Goal: Information Seeking & Learning: Learn about a topic

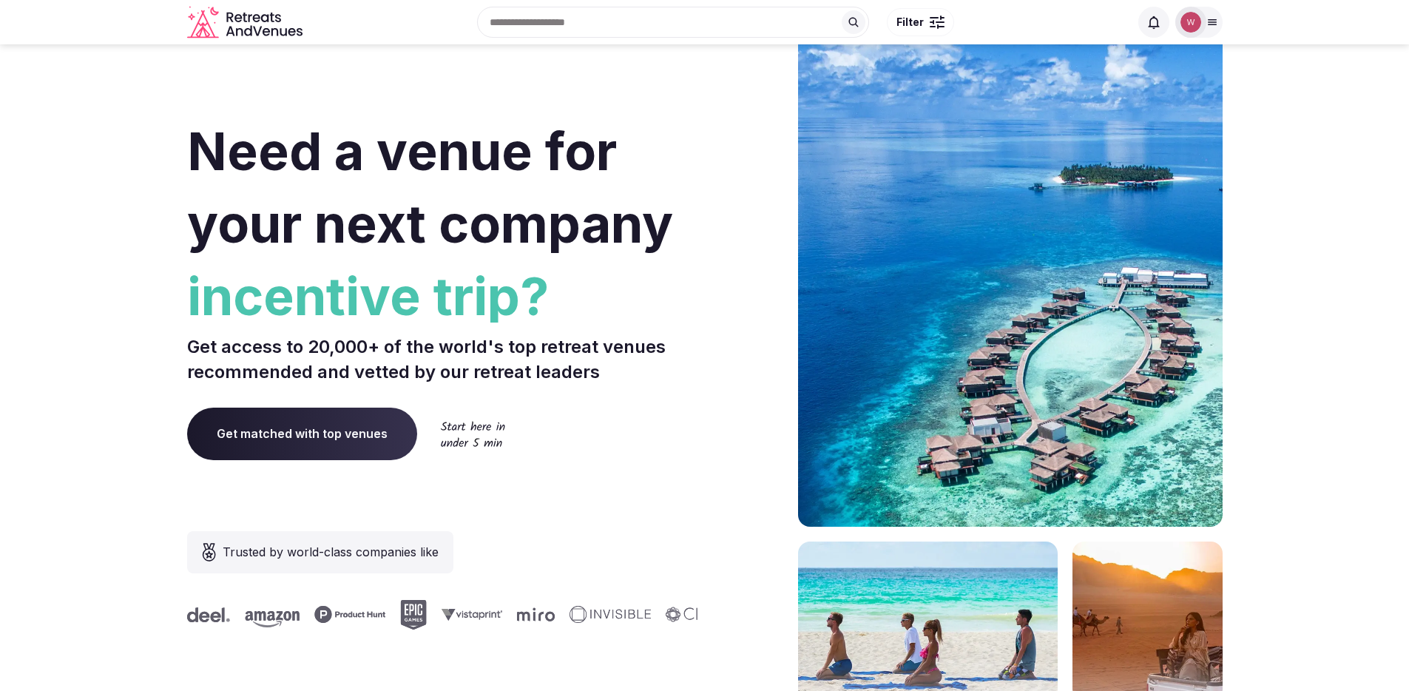
click at [1200, 23] on img at bounding box center [1190, 22] width 21 height 21
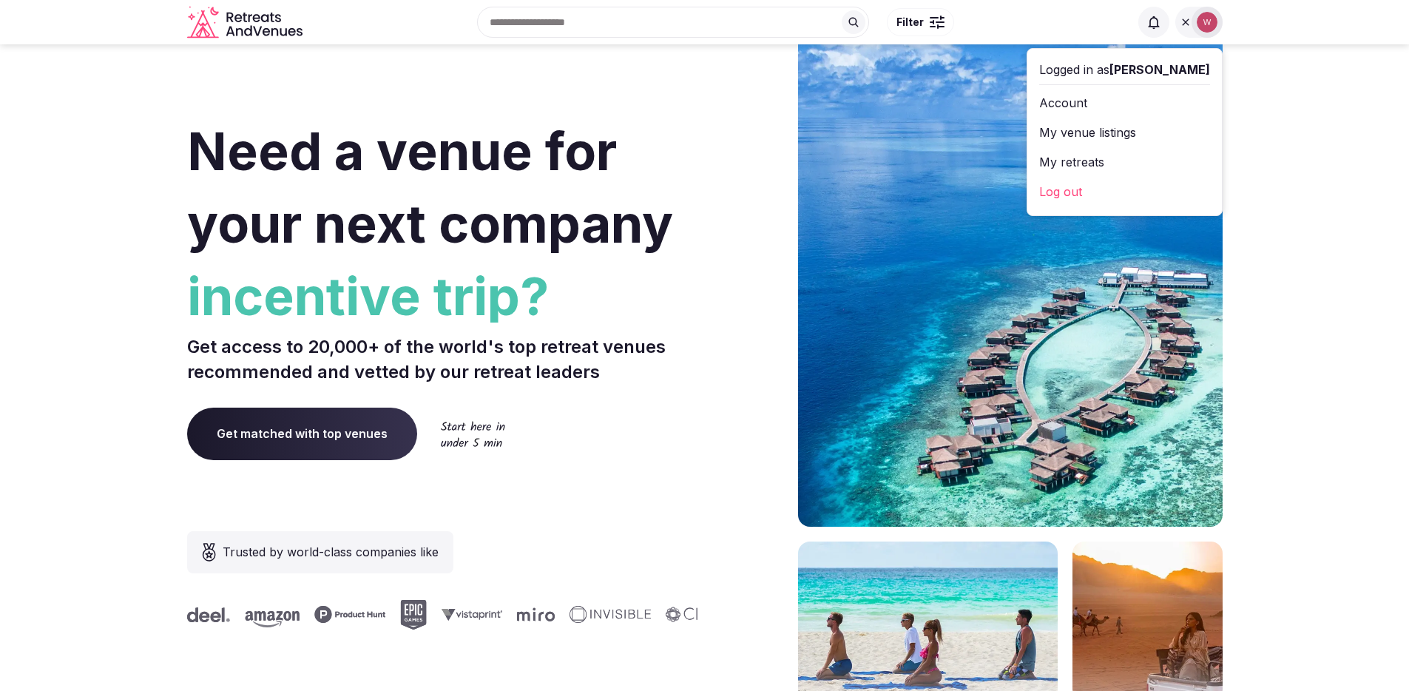
click at [1285, 146] on section "Need a venue for your next company incentive trip? Get access to 20,000+ of the…" at bounding box center [704, 442] width 1409 height 891
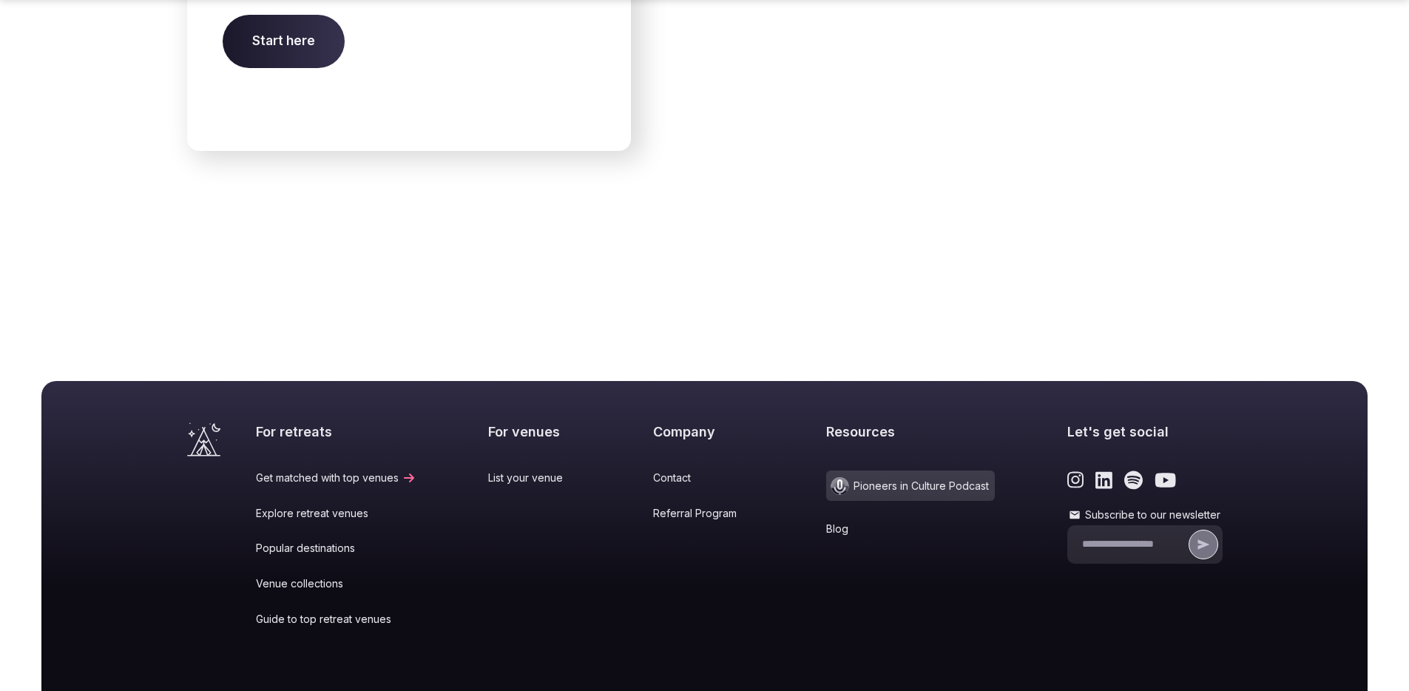
scroll to position [6119, 0]
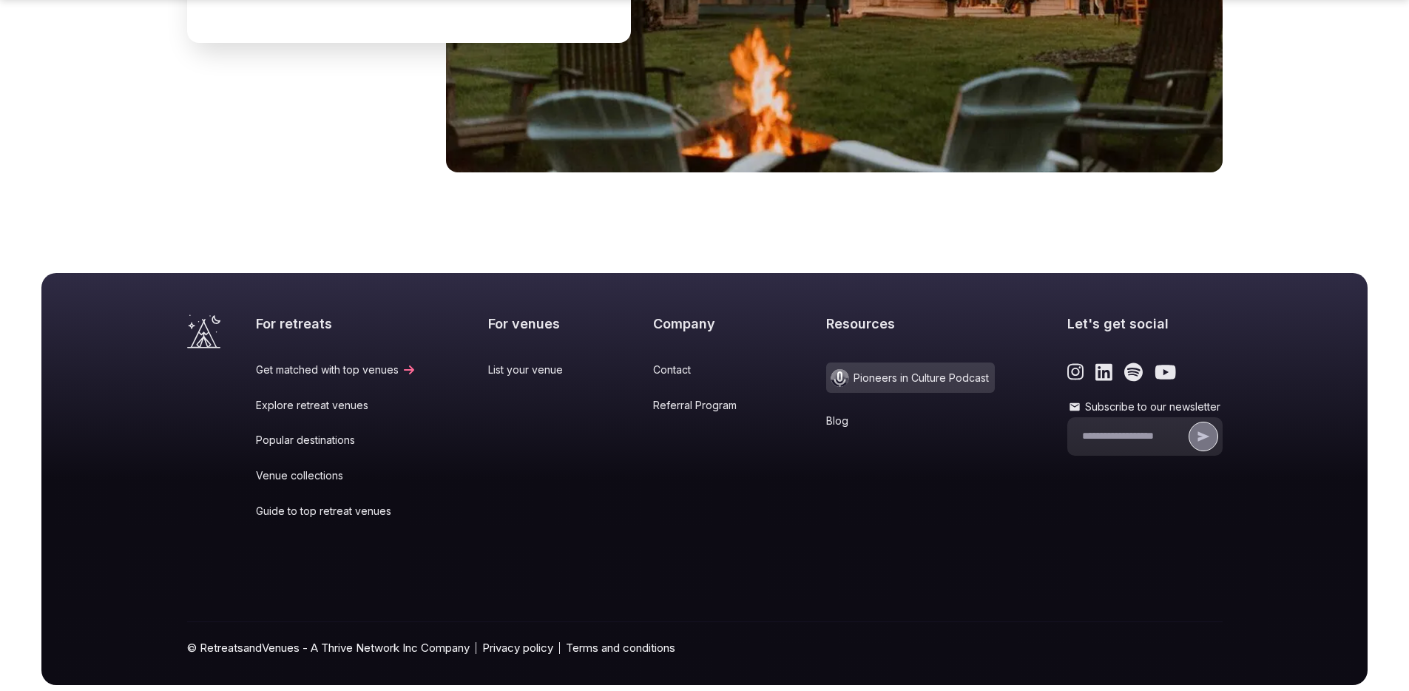
click at [851, 415] on icon at bounding box center [858, 421] width 15 height 12
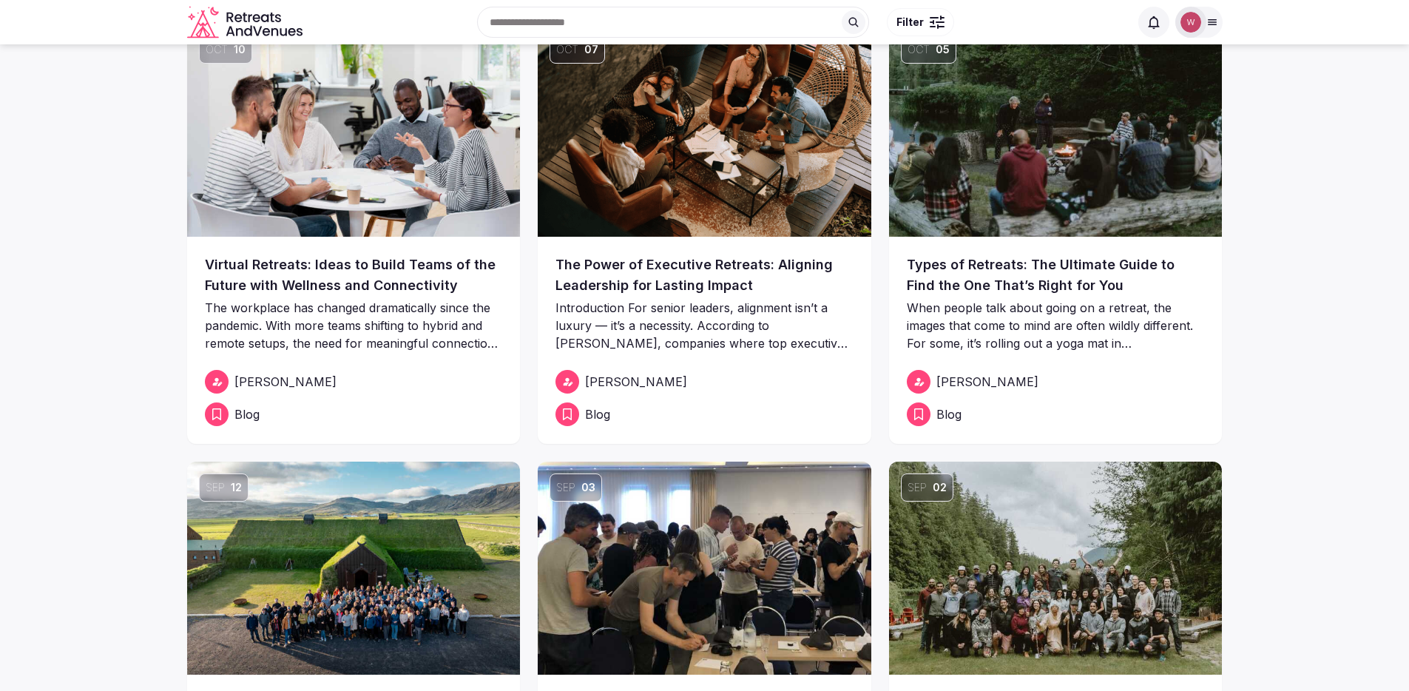
scroll to position [96, 0]
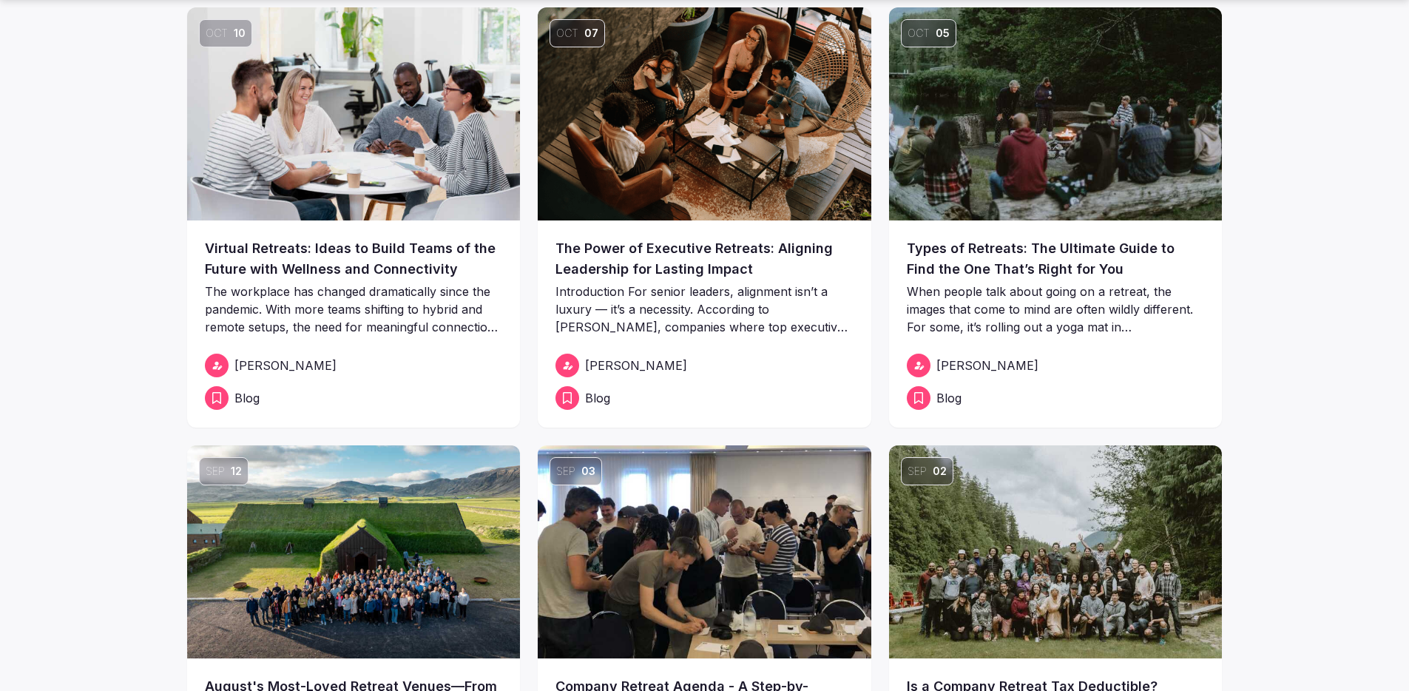
click at [1033, 247] on link "Types of Retreats: The Ultimate Guide to Find the One That’s Right for You" at bounding box center [1056, 258] width 298 height 41
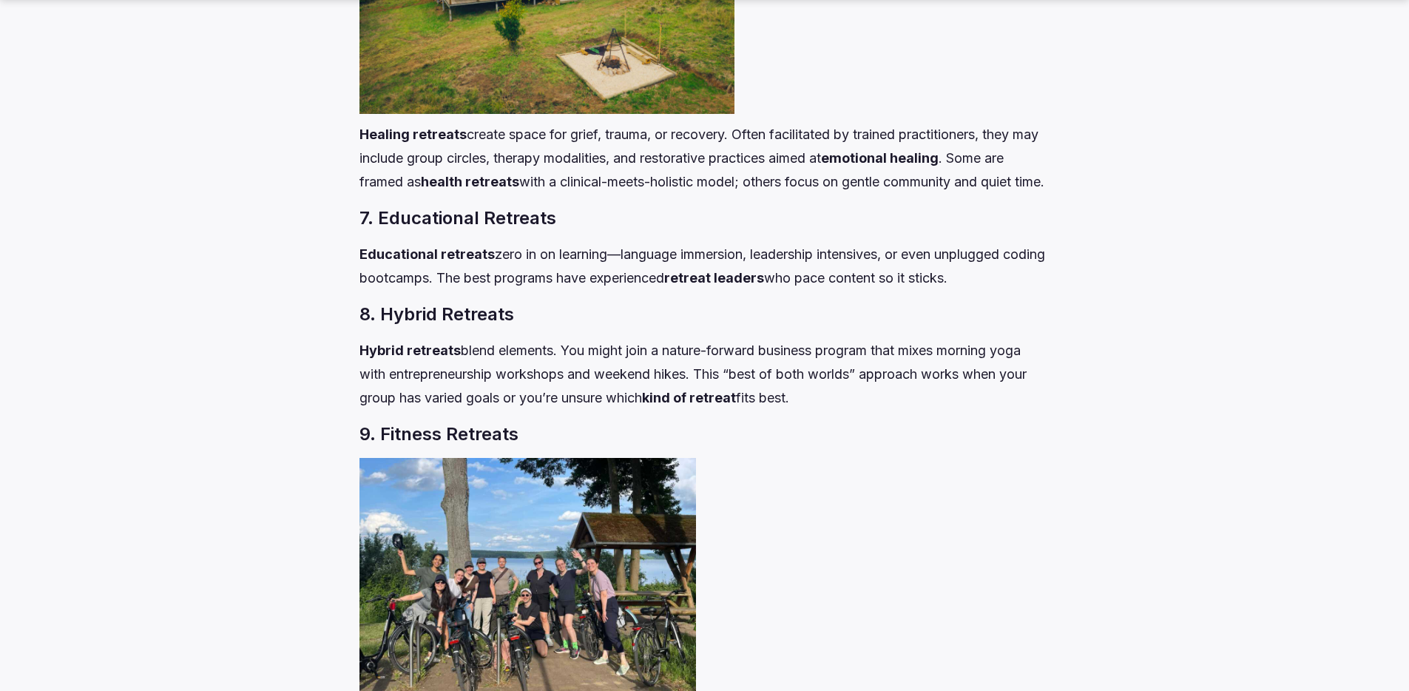
scroll to position [5009, 0]
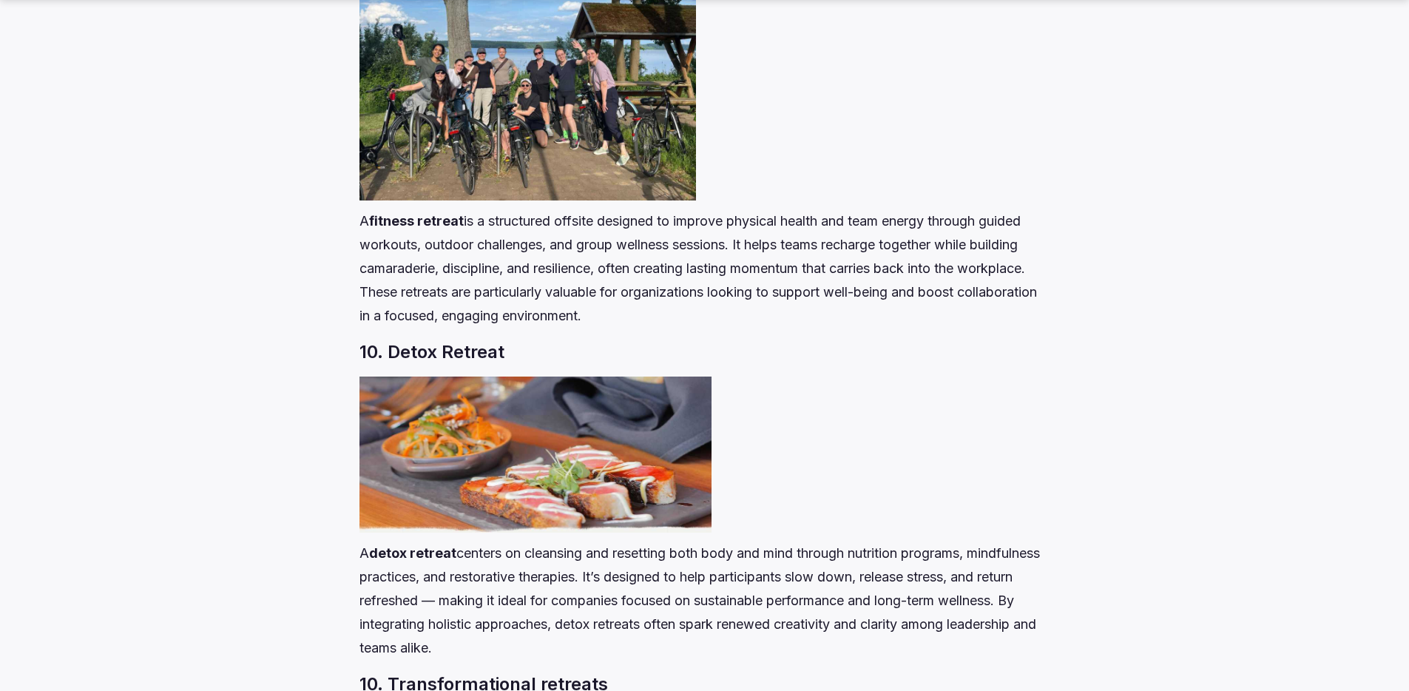
drag, startPoint x: 171, startPoint y: 24, endPoint x: 177, endPoint y: 36, distance: 14.2
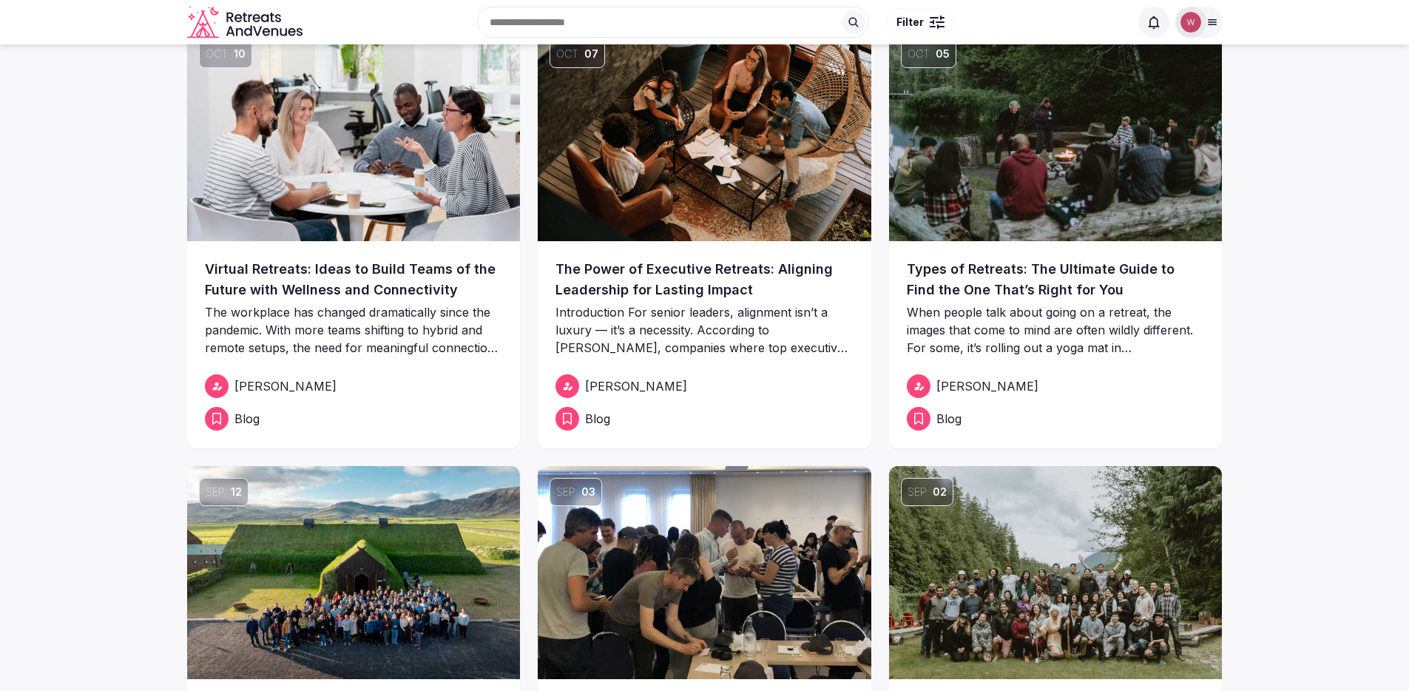
scroll to position [69, 0]
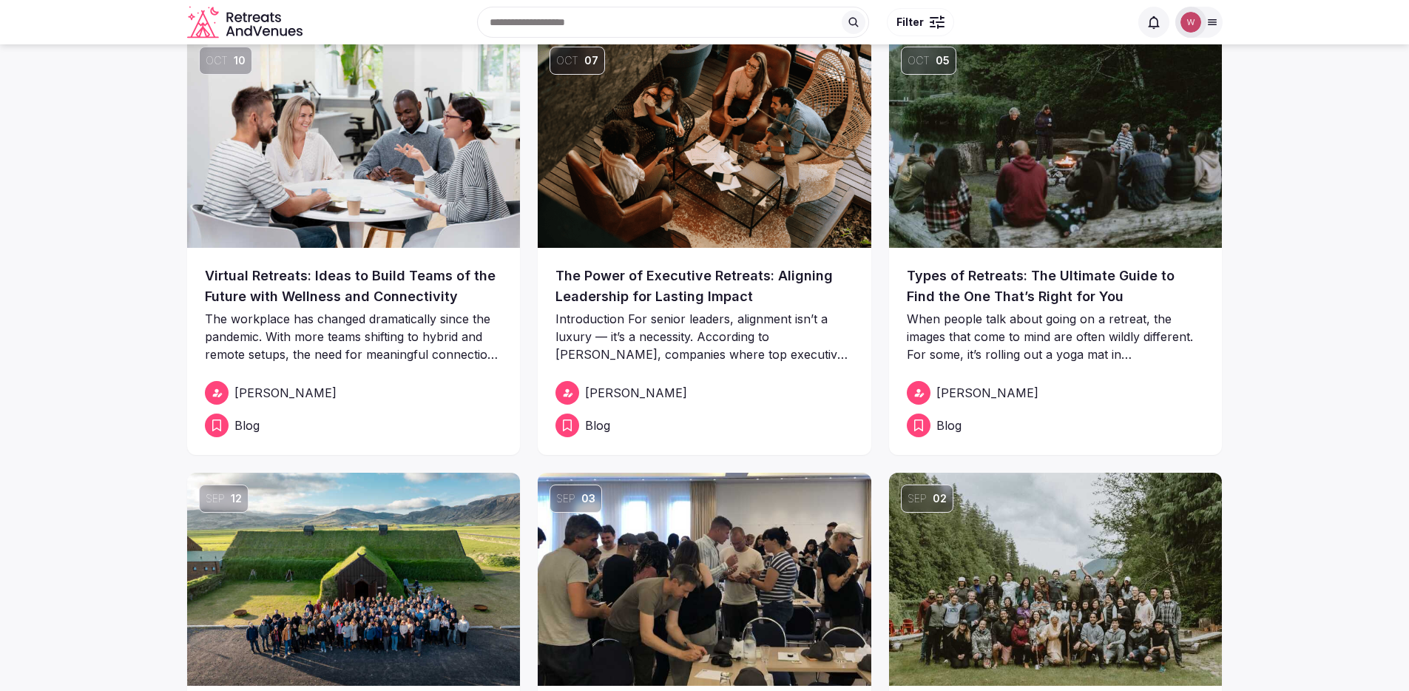
click at [670, 272] on link "The Power of Executive Retreats: Aligning Leadership for Lasting Impact" at bounding box center [704, 286] width 298 height 41
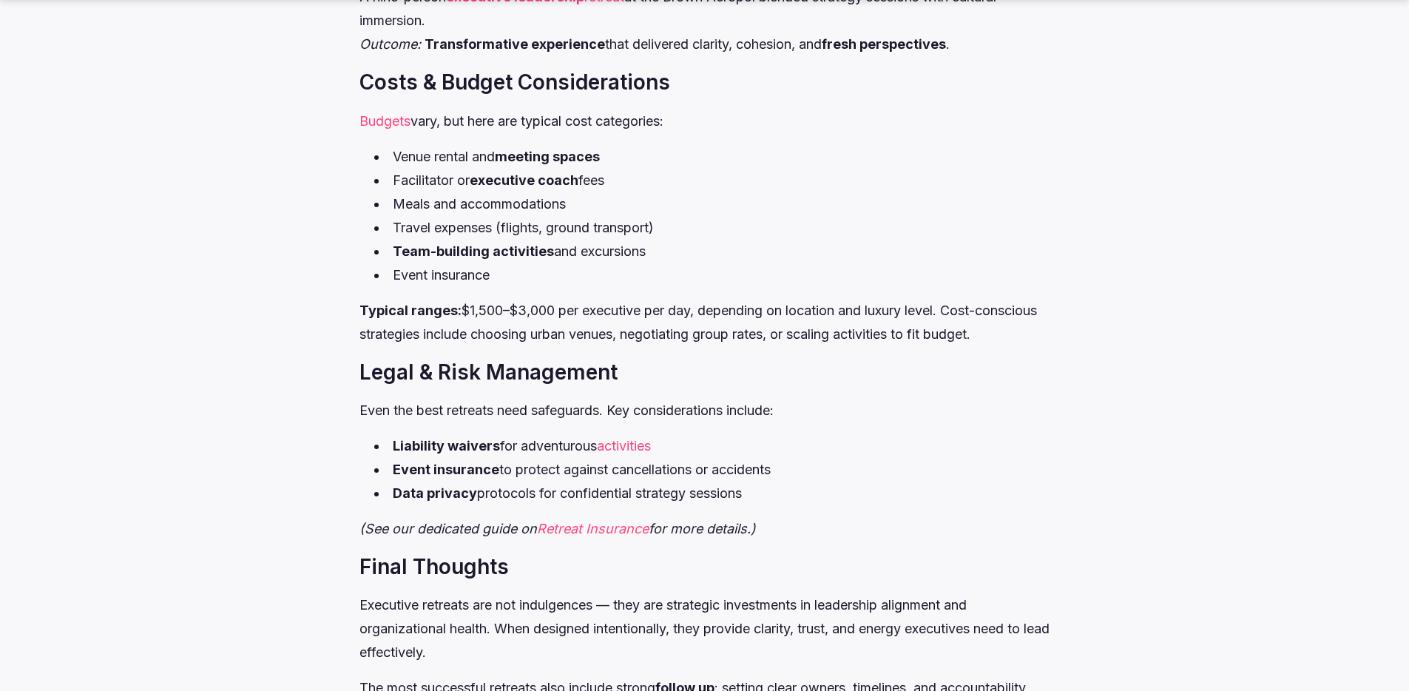
scroll to position [5630, 0]
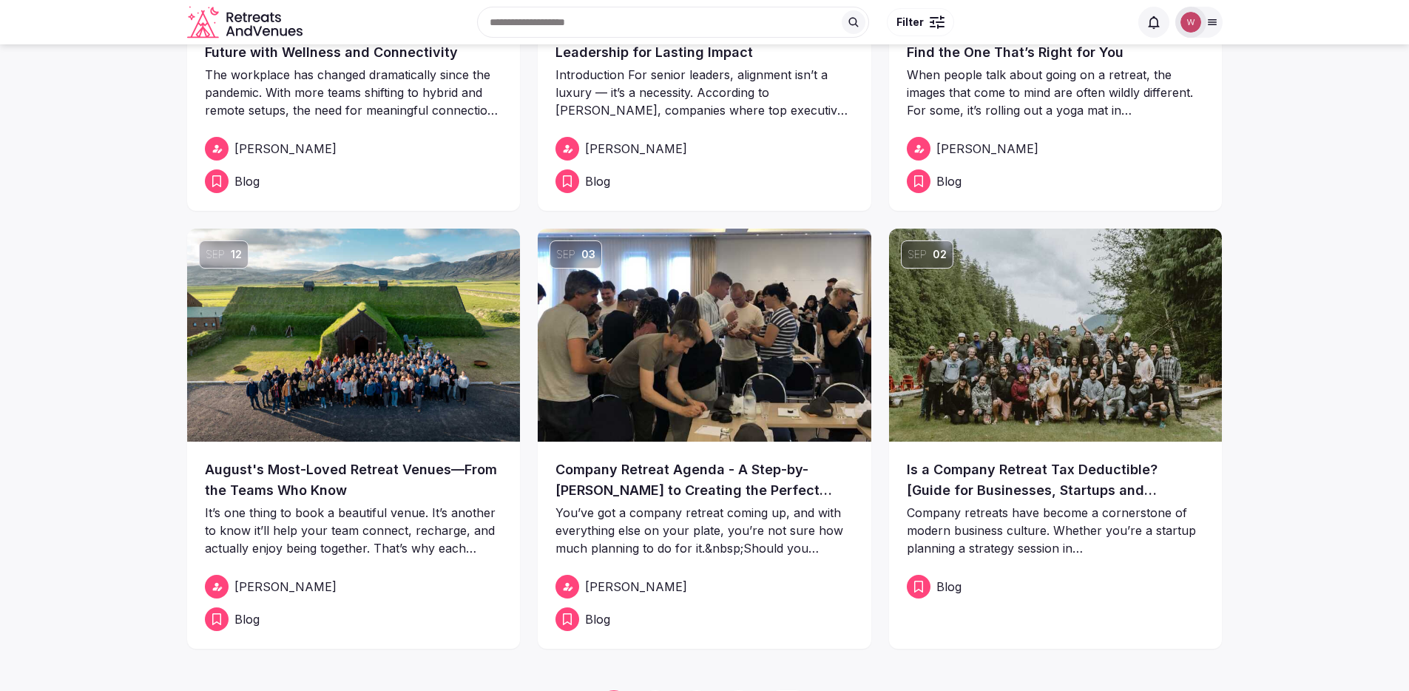
scroll to position [224, 0]
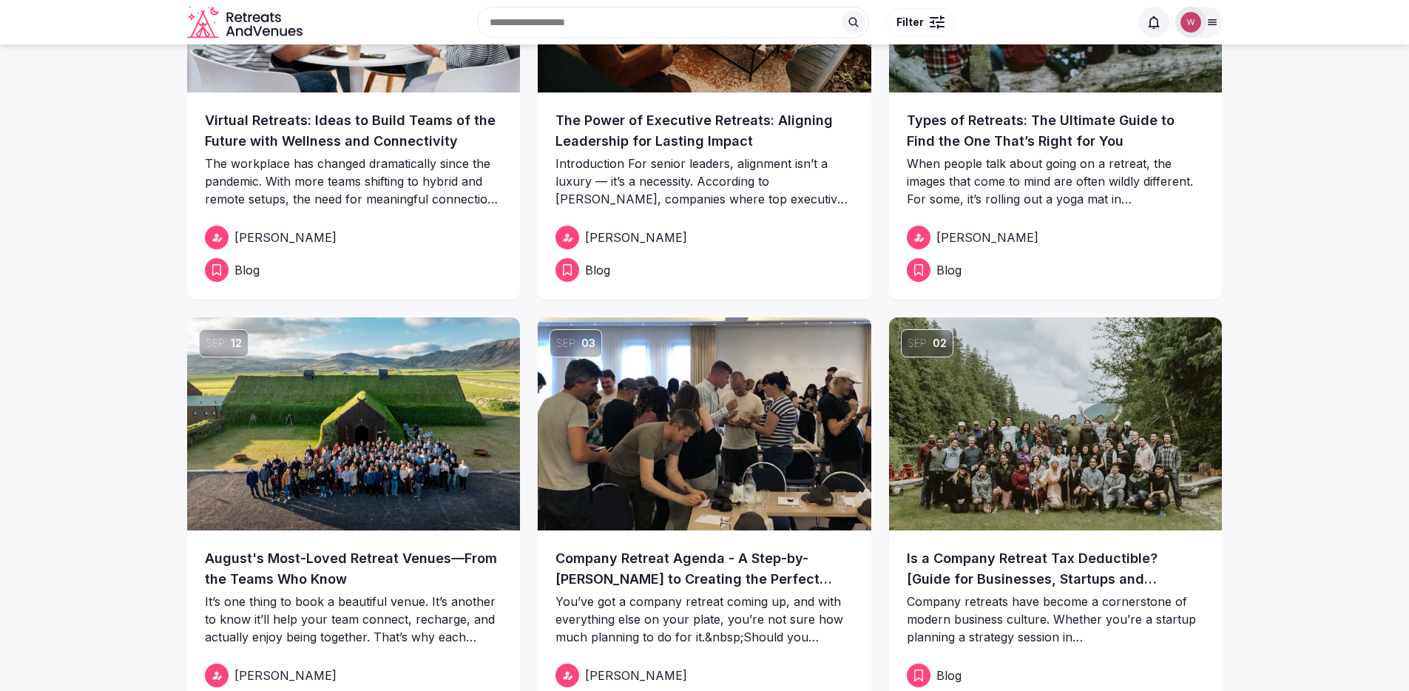
click at [446, 496] on img at bounding box center [354, 423] width 334 height 213
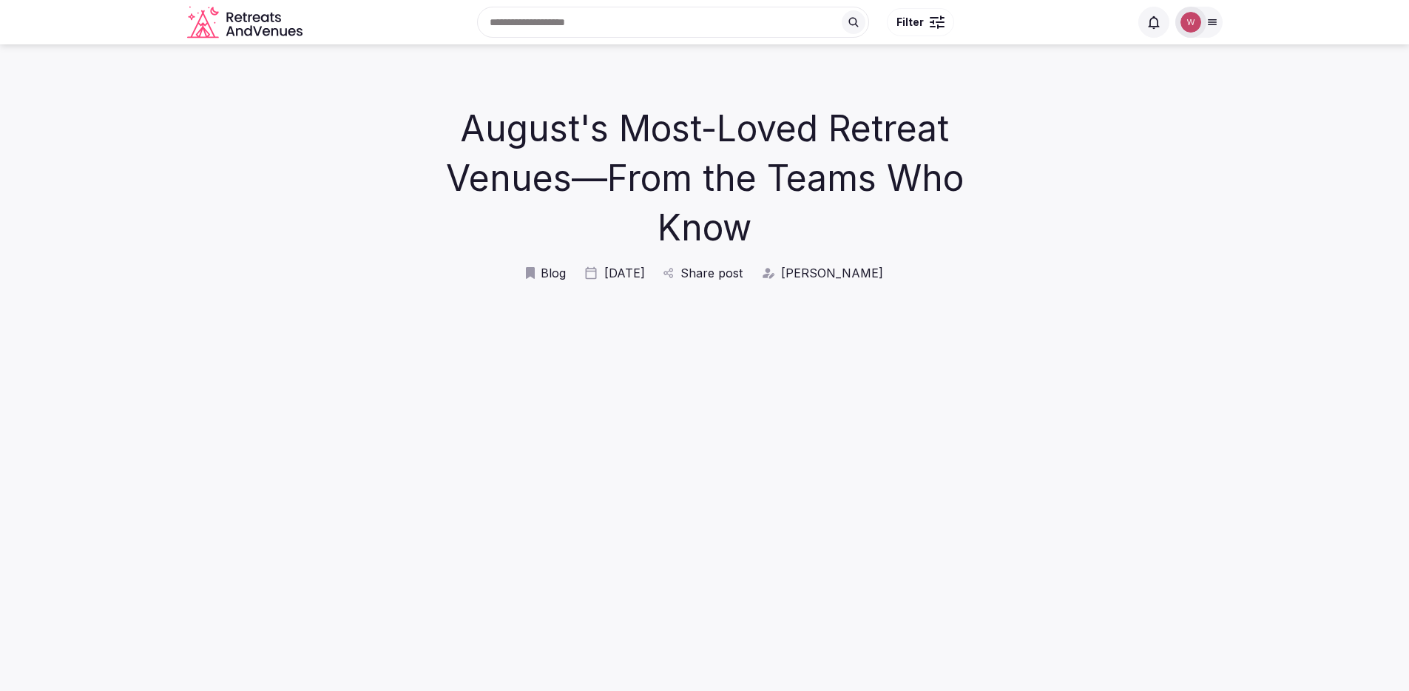
scroll to position [513, 0]
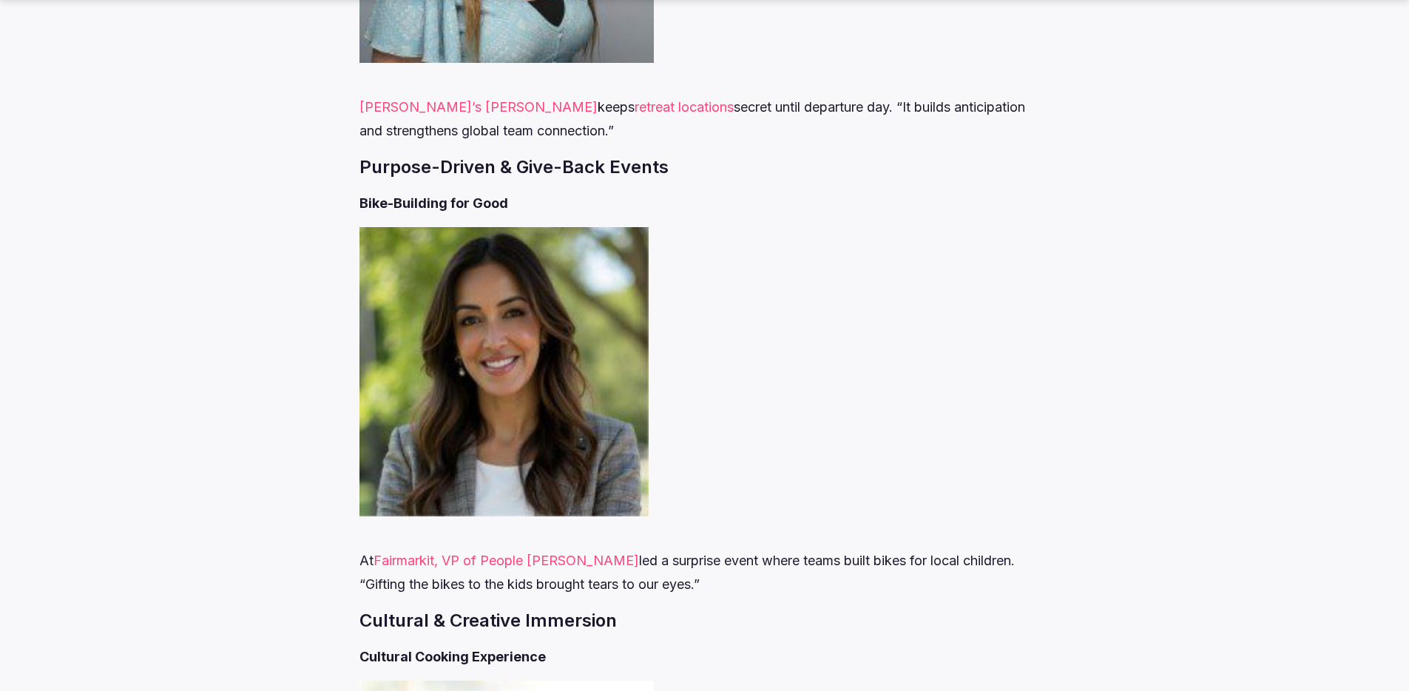
scroll to position [4586, 0]
